Goal: Information Seeking & Learning: Learn about a topic

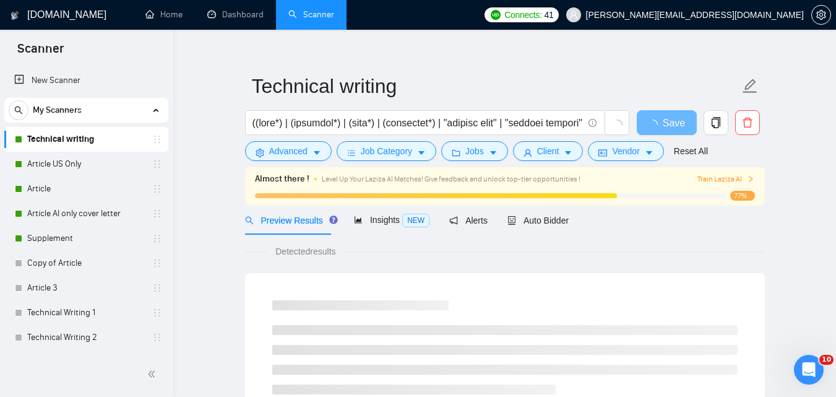
scroll to position [16, 0]
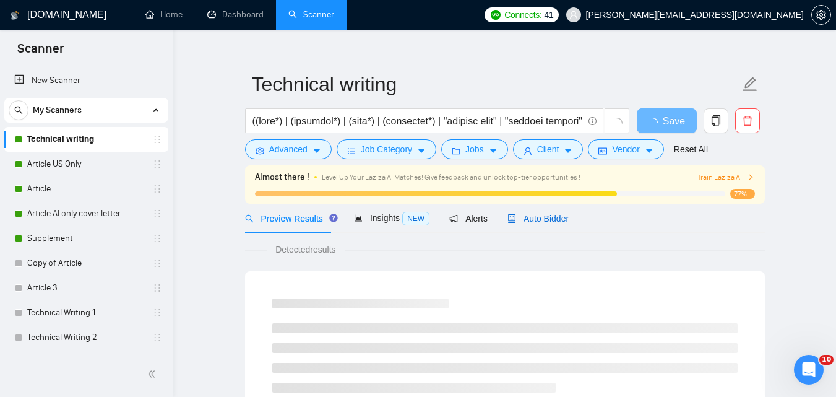
click at [540, 219] on span "Auto Bidder" at bounding box center [537, 218] width 61 height 10
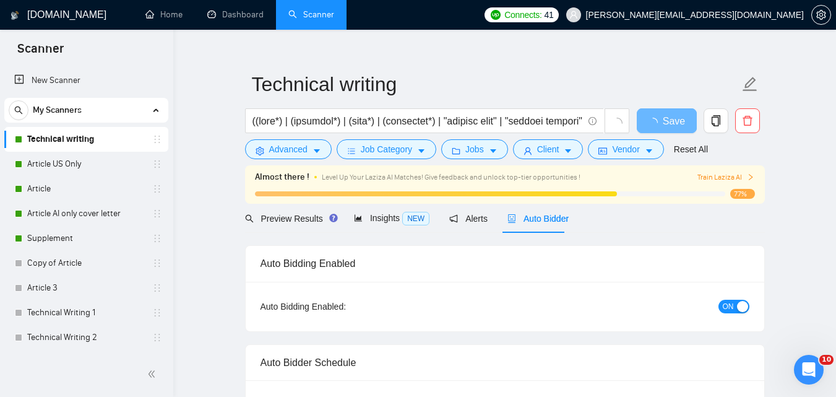
checkbox input "true"
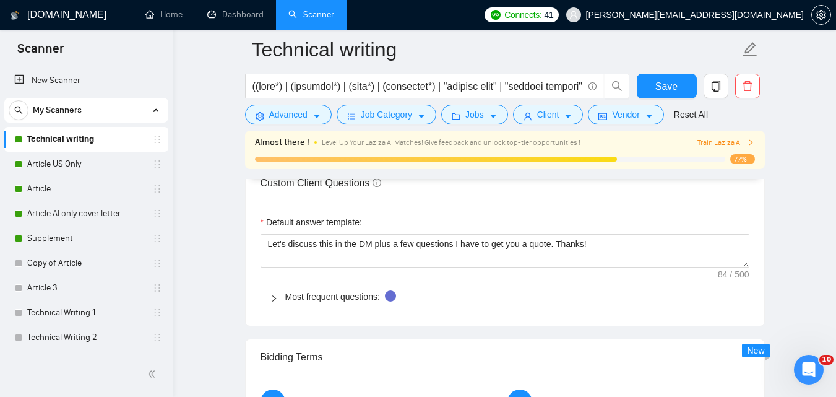
scroll to position [1717, 0]
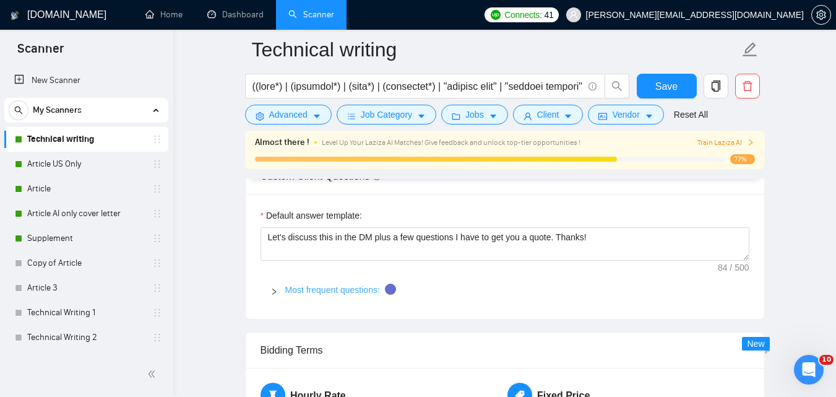
click at [342, 285] on link "Most frequent questions:" at bounding box center [332, 290] width 95 height 10
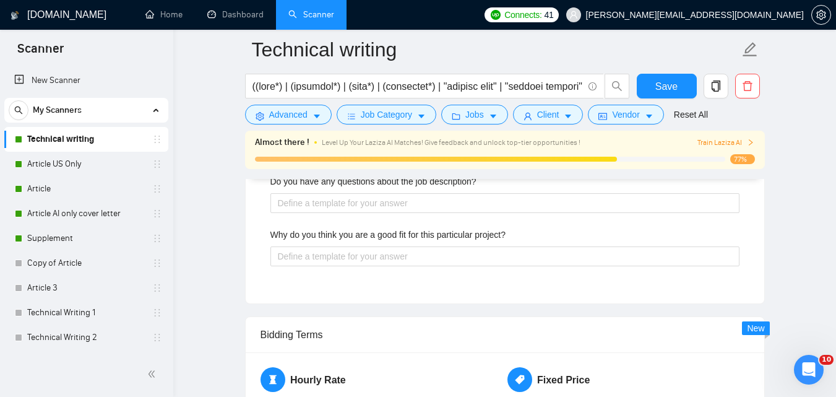
scroll to position [2265, 0]
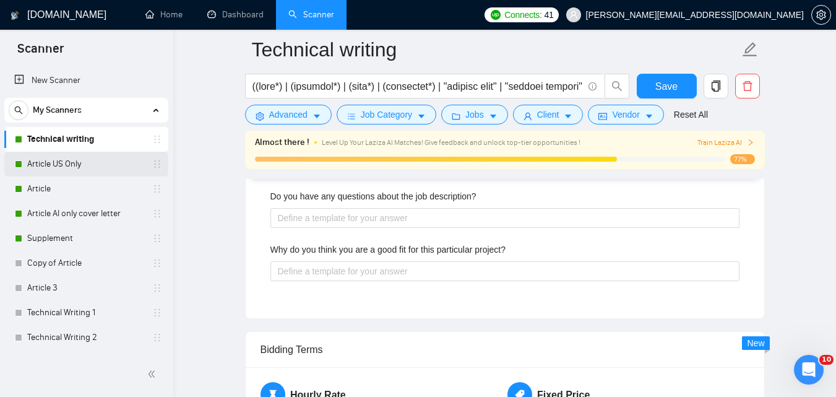
click at [72, 163] on link "Article US Only" at bounding box center [86, 164] width 118 height 25
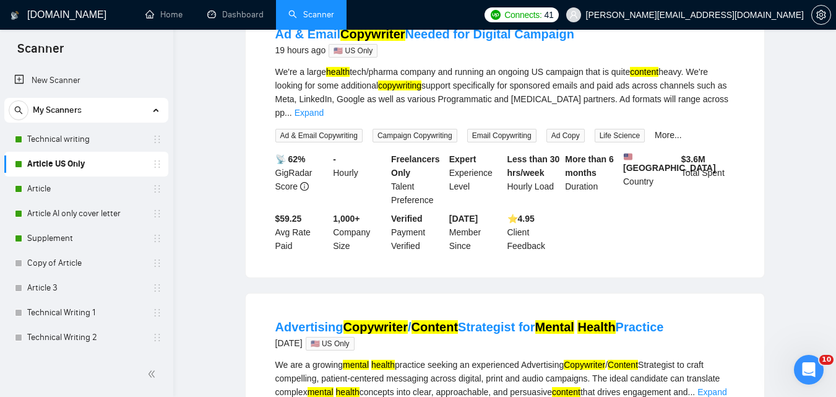
scroll to position [24, 0]
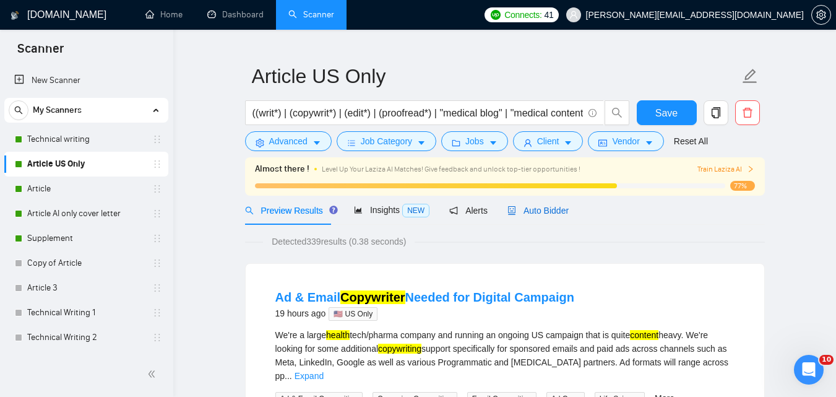
click at [532, 206] on span "Auto Bidder" at bounding box center [537, 210] width 61 height 10
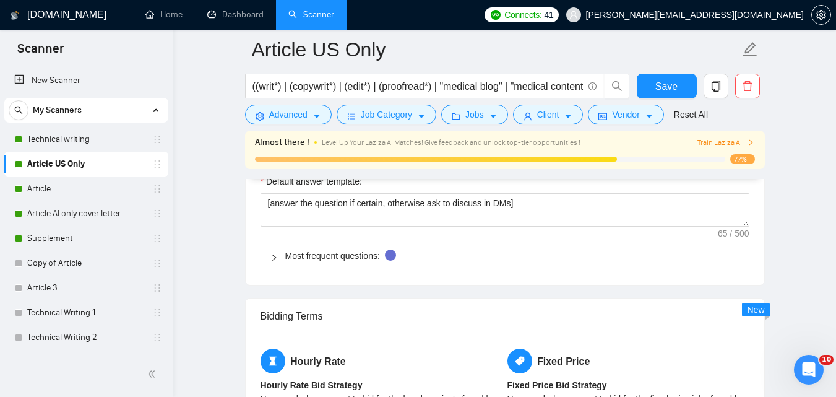
scroll to position [1757, 0]
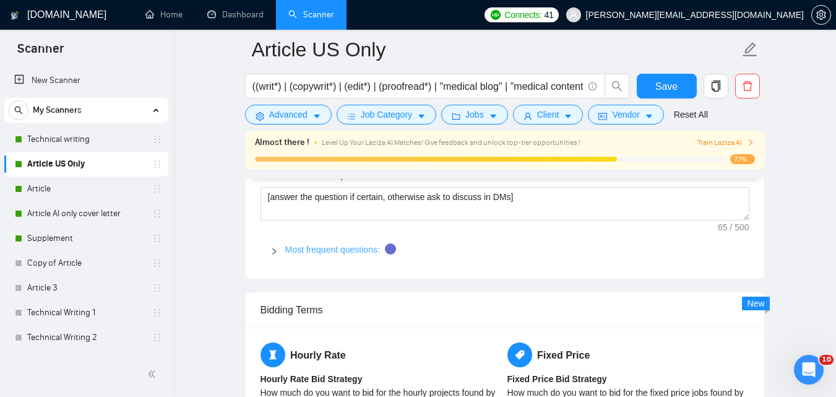
click at [307, 249] on link "Most frequent questions:" at bounding box center [332, 249] width 95 height 10
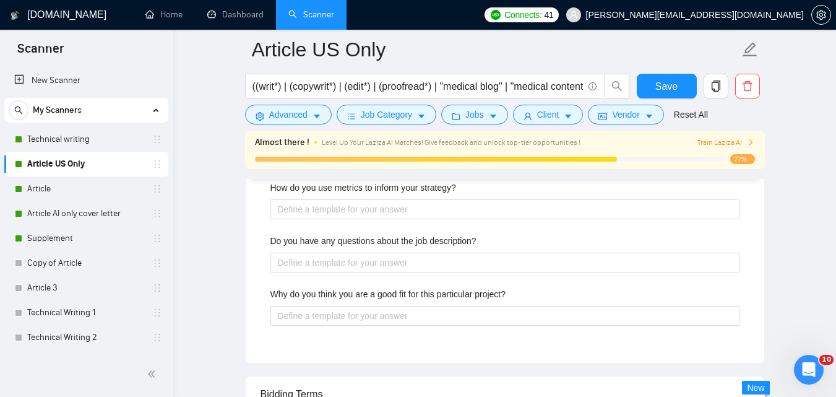
scroll to position [2319, 0]
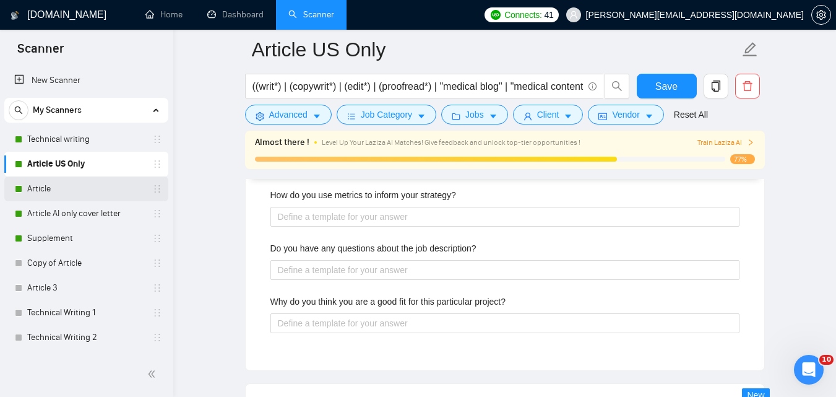
click at [53, 187] on link "Article" at bounding box center [86, 188] width 118 height 25
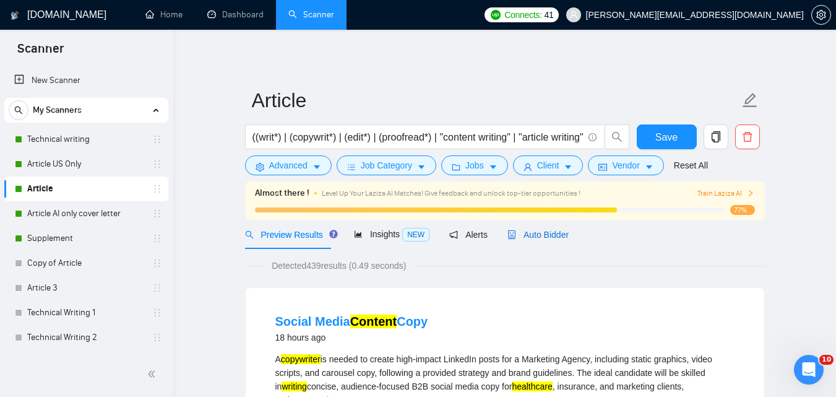
click at [553, 238] on span "Auto Bidder" at bounding box center [537, 235] width 61 height 10
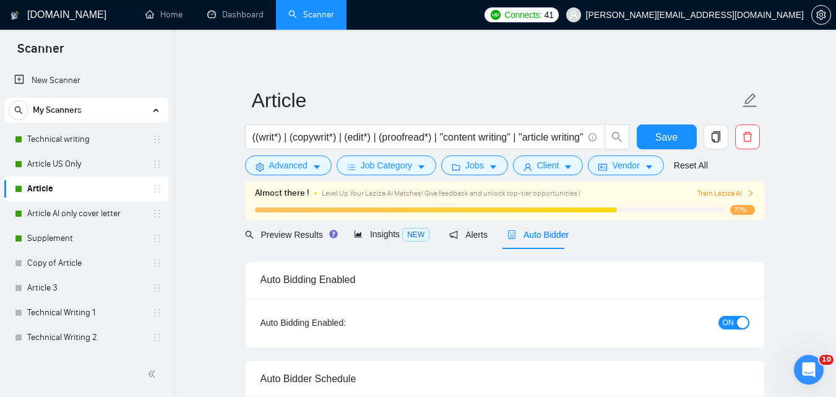
checkbox input "true"
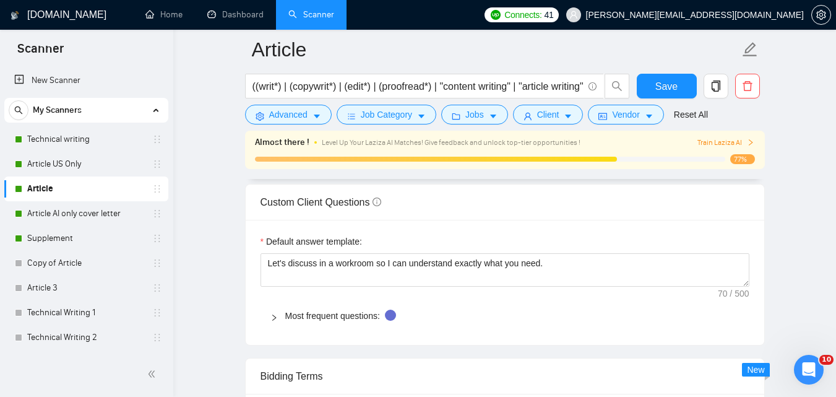
scroll to position [1756, 0]
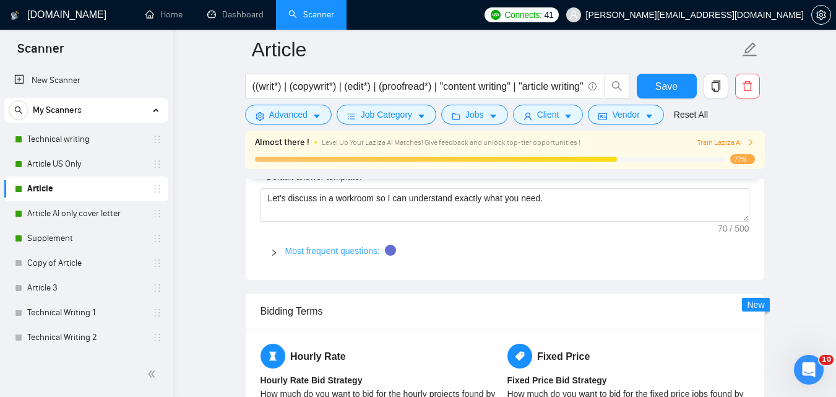
click at [333, 246] on link "Most frequent questions:" at bounding box center [332, 251] width 95 height 10
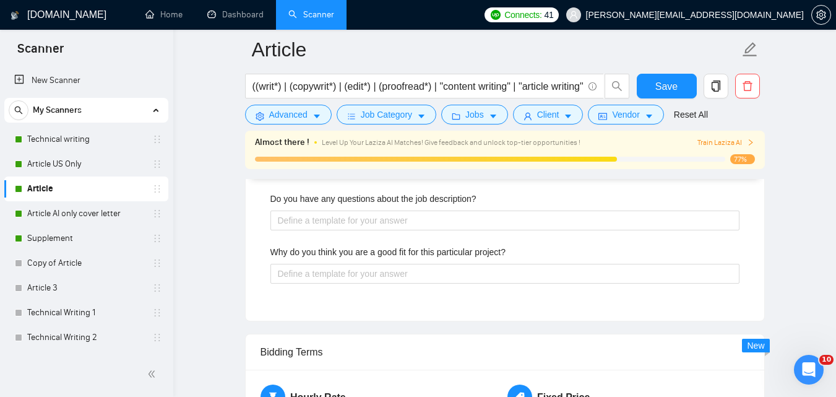
scroll to position [2384, 0]
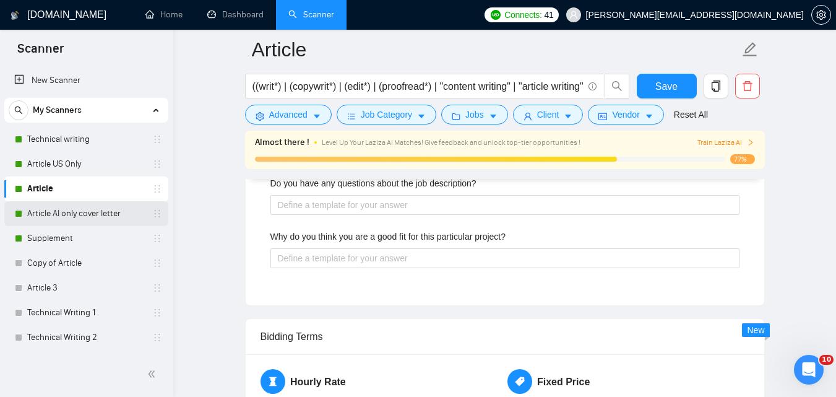
click at [90, 212] on link "Article AI only cover letter" at bounding box center [86, 213] width 118 height 25
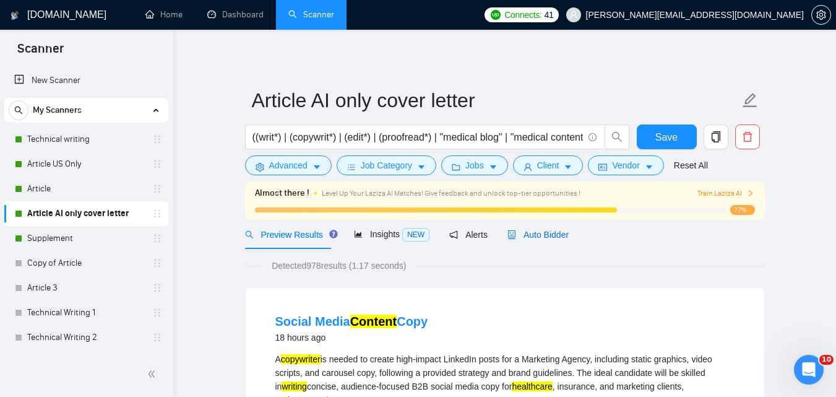
click at [512, 230] on span "Auto Bidder" at bounding box center [537, 235] width 61 height 10
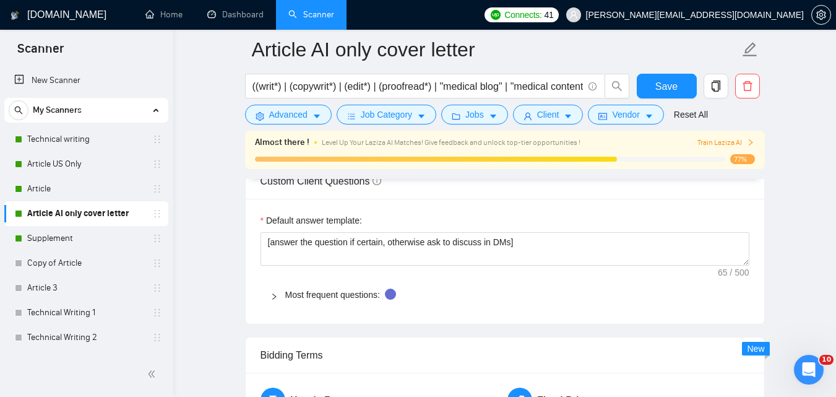
scroll to position [1731, 0]
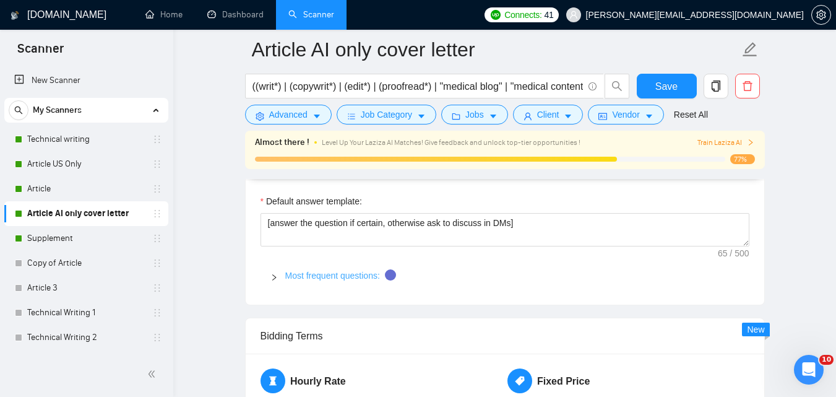
click at [343, 276] on link "Most frequent questions:" at bounding box center [332, 275] width 95 height 10
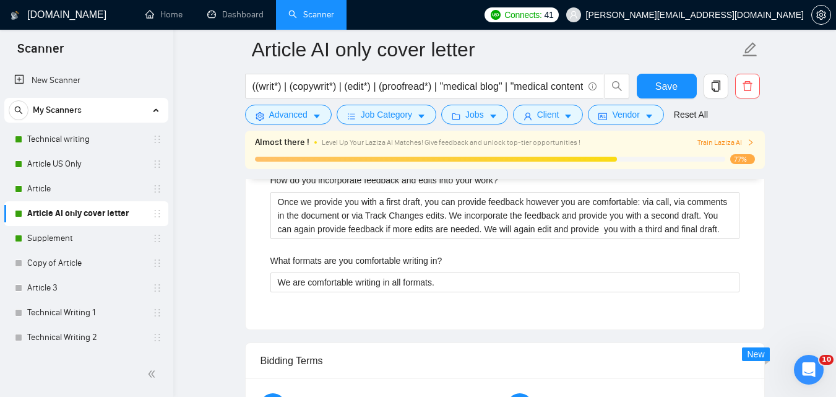
scroll to position [2049, 0]
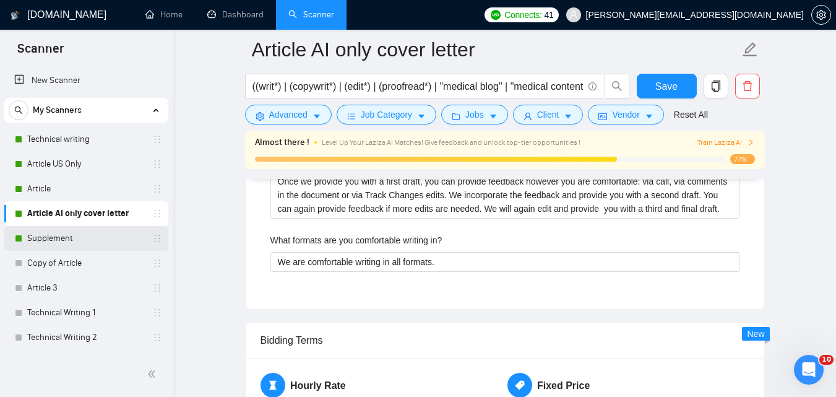
click at [59, 237] on link "Supplement" at bounding box center [86, 238] width 118 height 25
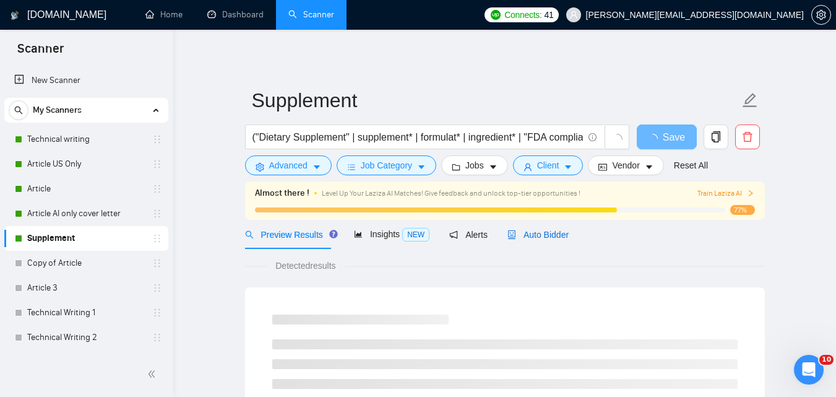
click at [540, 230] on span "Auto Bidder" at bounding box center [537, 235] width 61 height 10
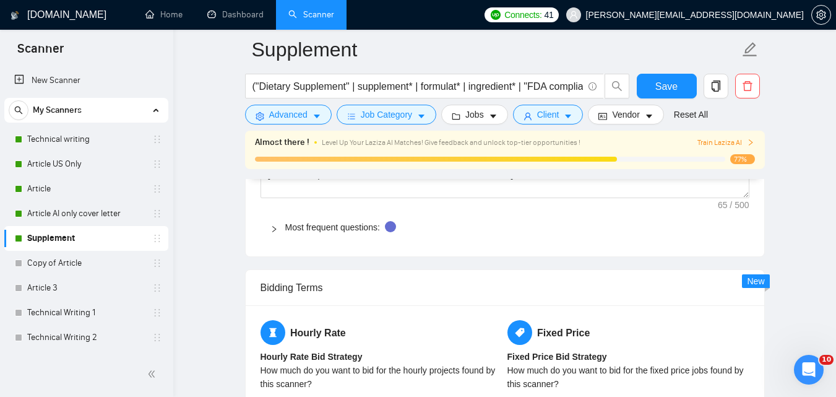
scroll to position [1803, 0]
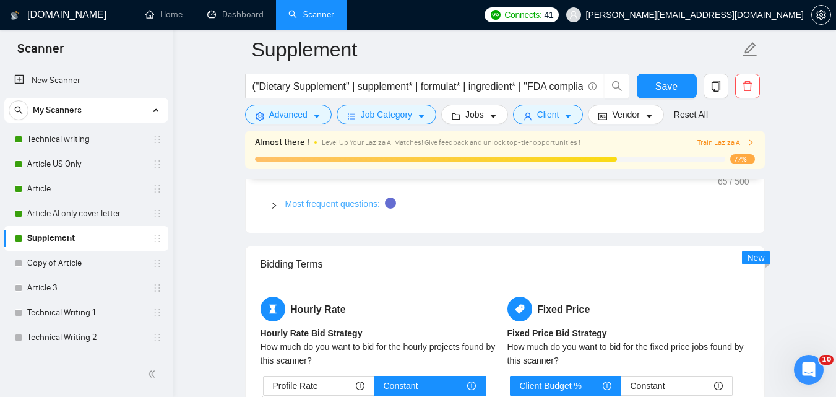
click at [323, 201] on link "Most frequent questions:" at bounding box center [332, 204] width 95 height 10
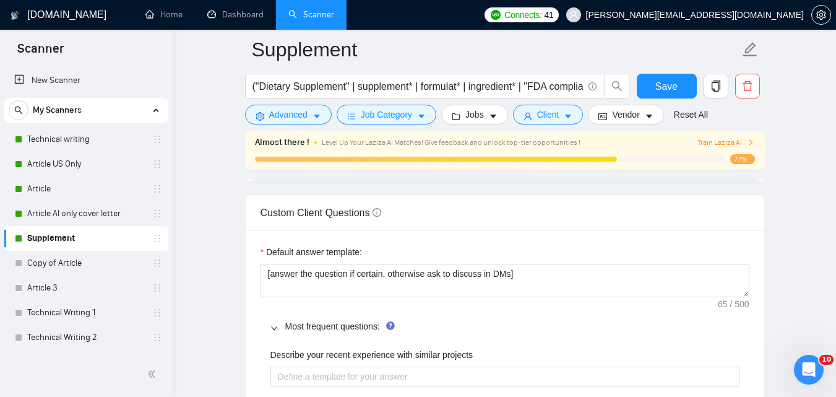
scroll to position [1687, 0]
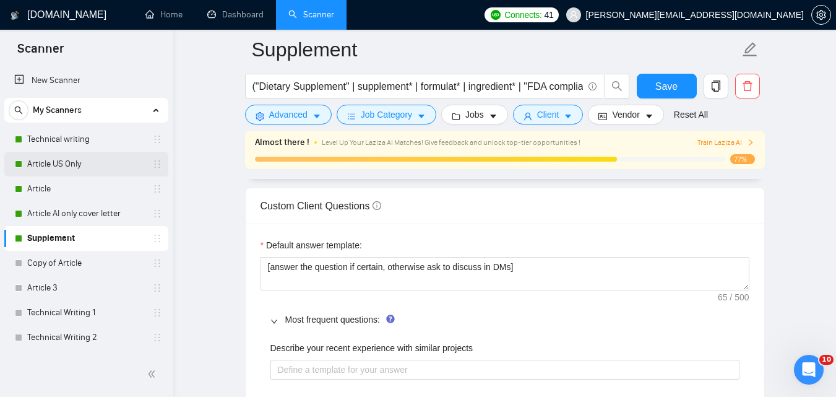
click at [95, 162] on link "Article US Only" at bounding box center [86, 164] width 118 height 25
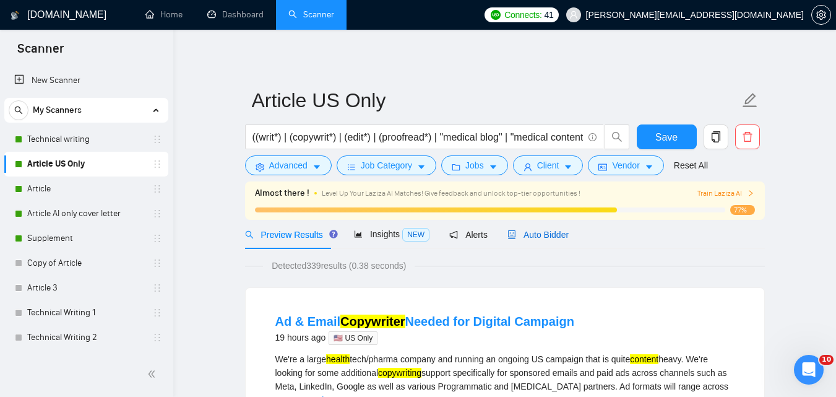
click at [554, 232] on span "Auto Bidder" at bounding box center [537, 235] width 61 height 10
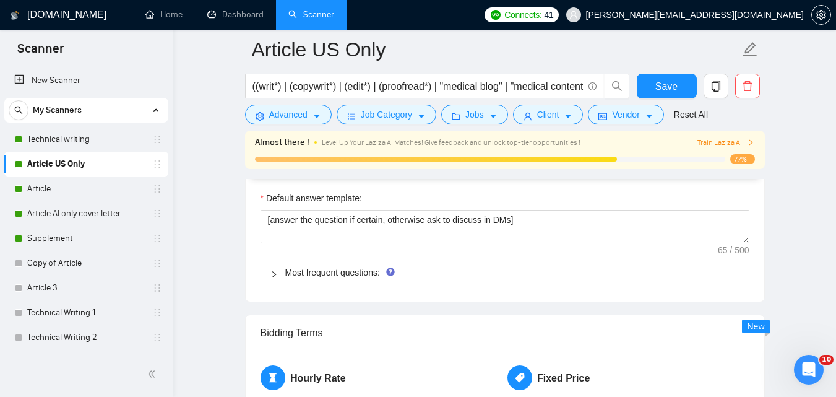
scroll to position [1747, 0]
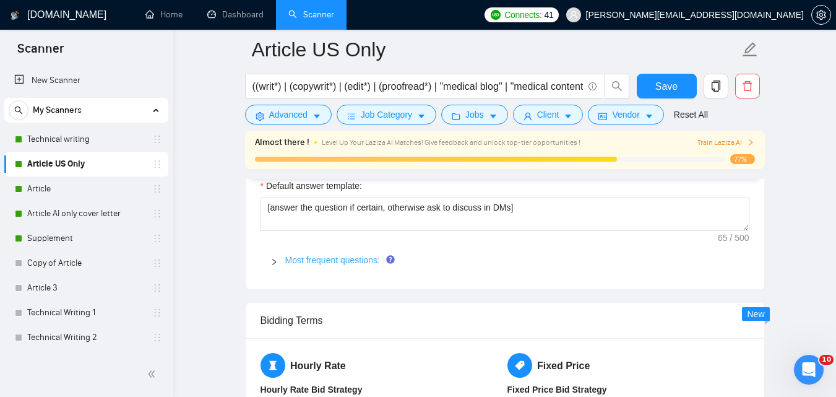
click at [353, 257] on link "Most frequent questions:" at bounding box center [332, 260] width 95 height 10
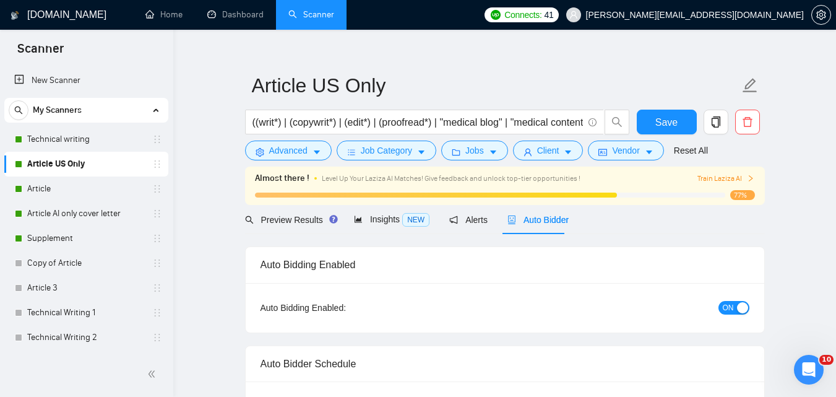
scroll to position [7, 0]
